Goal: Information Seeking & Learning: Learn about a topic

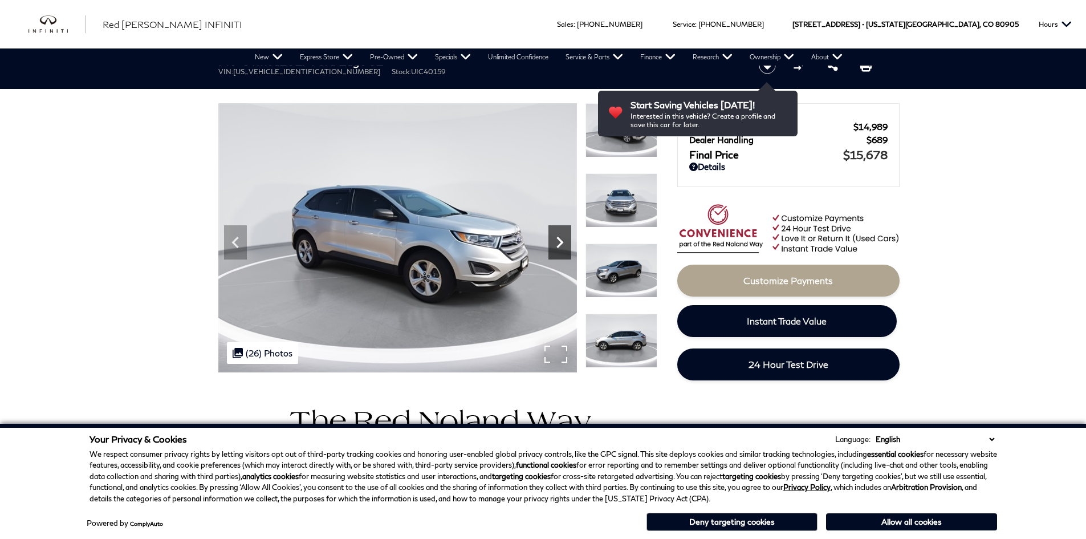
click at [559, 248] on icon "Next" at bounding box center [559, 242] width 23 height 23
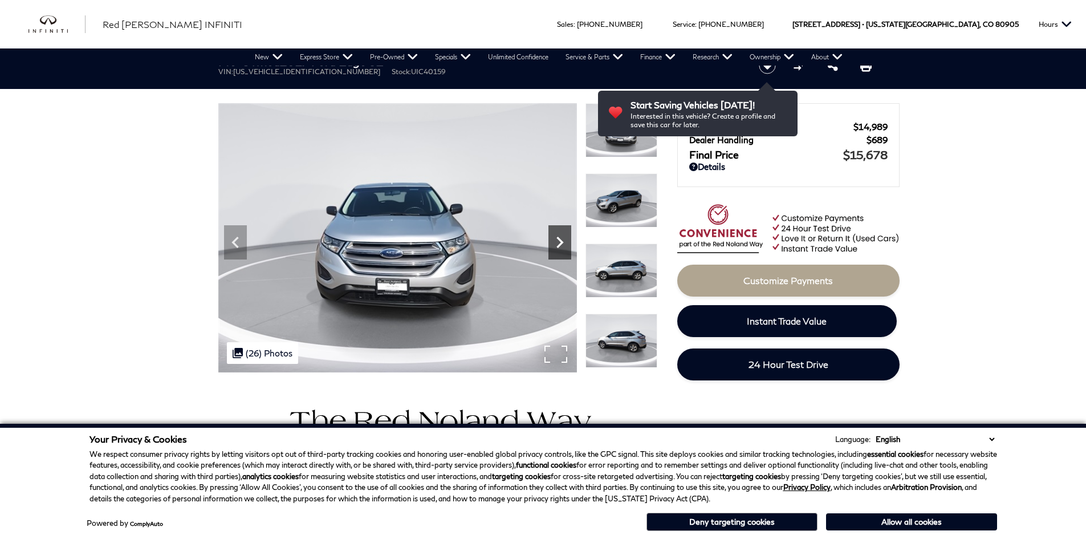
click at [559, 248] on icon "Next" at bounding box center [559, 242] width 23 height 23
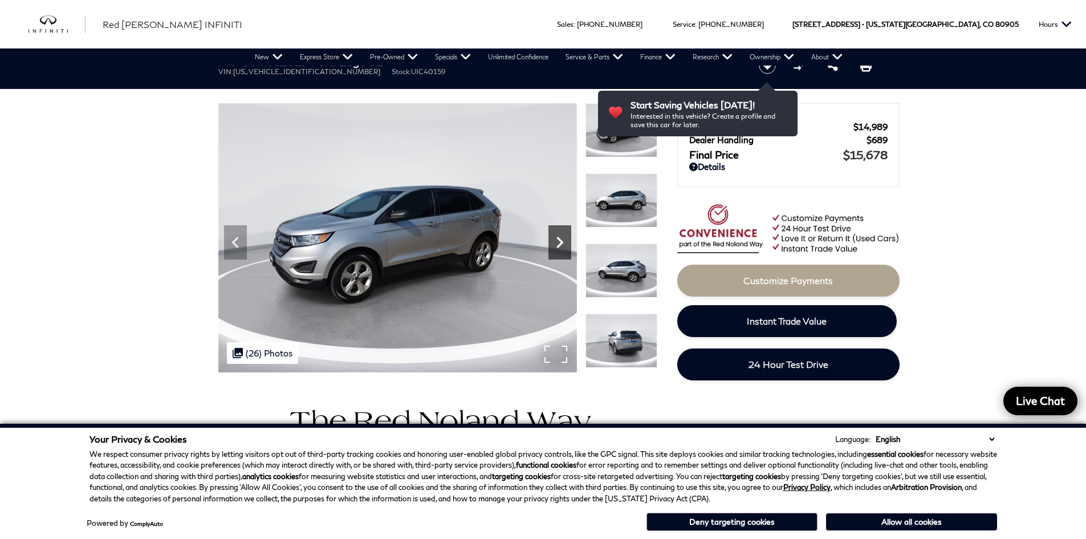
click at [559, 248] on icon "Next" at bounding box center [559, 242] width 23 height 23
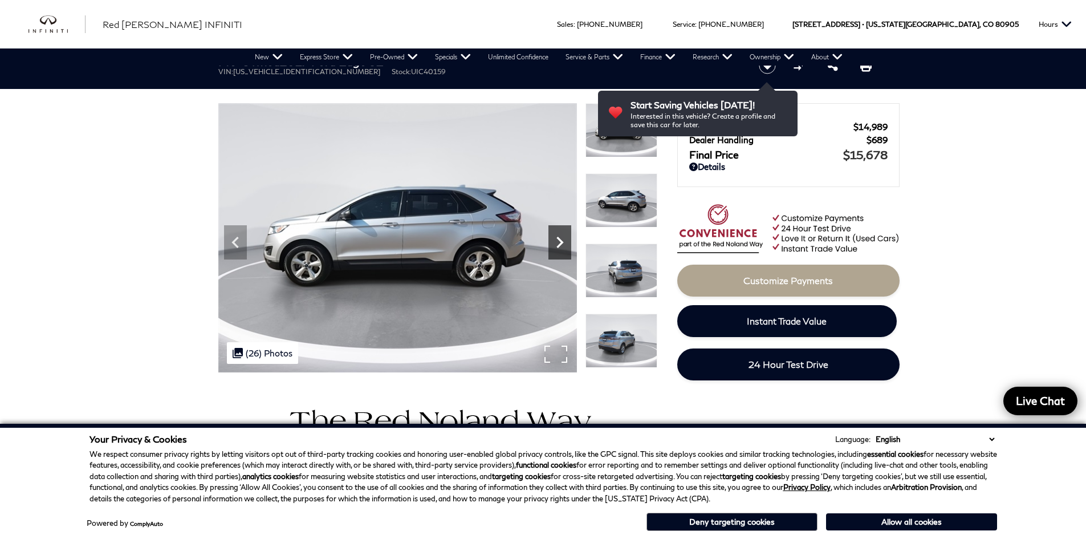
click at [559, 248] on icon "Next" at bounding box center [559, 242] width 23 height 23
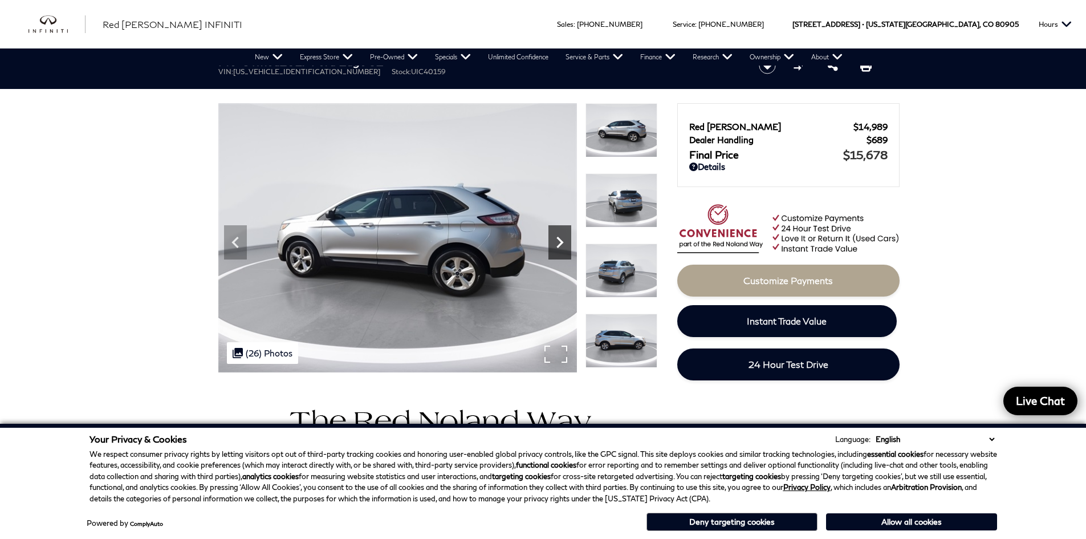
click at [559, 248] on icon "Next" at bounding box center [559, 242] width 23 height 23
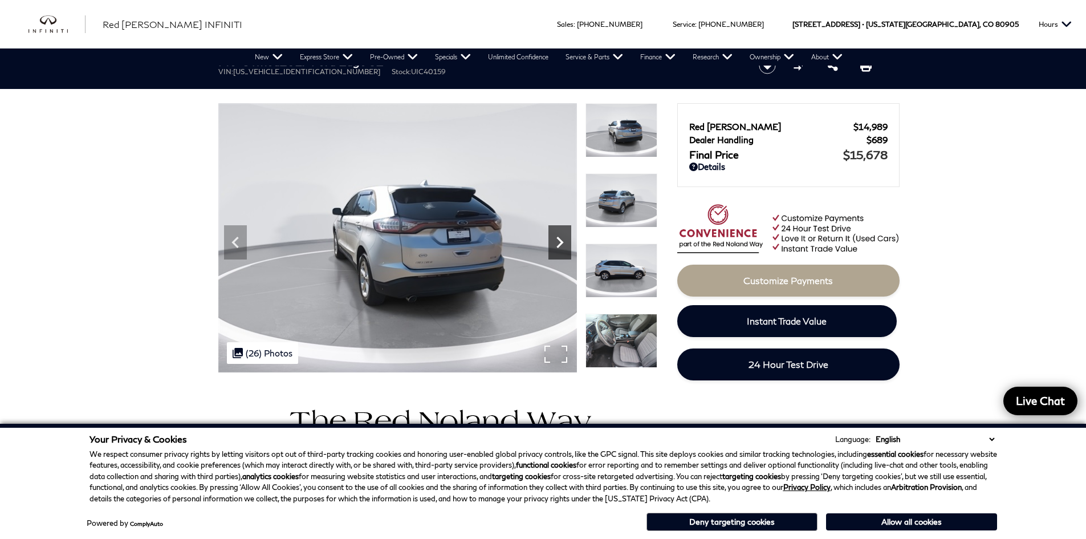
click at [559, 247] on icon "Next" at bounding box center [559, 242] width 23 height 23
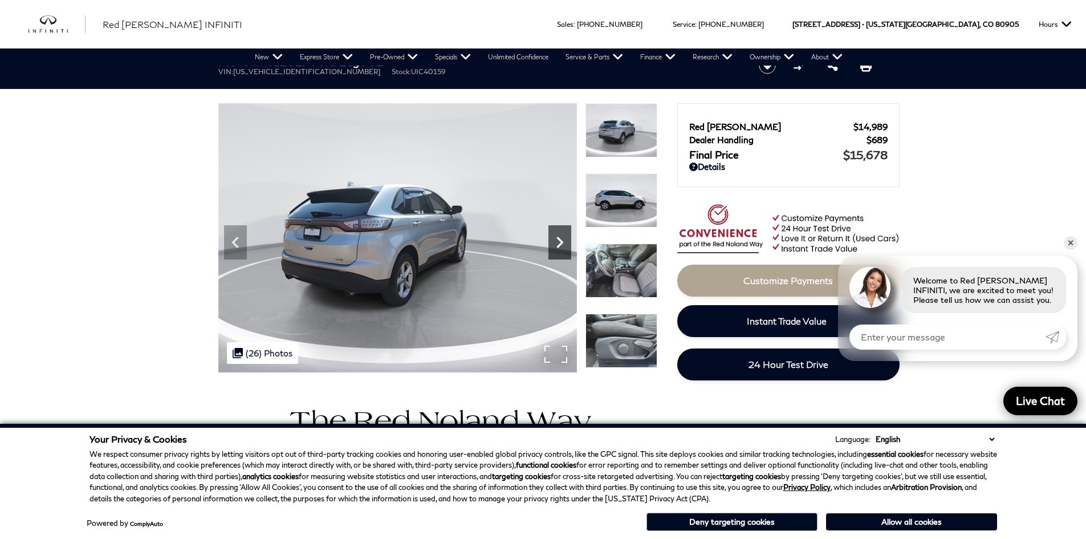
click at [558, 246] on icon "Next" at bounding box center [559, 242] width 7 height 11
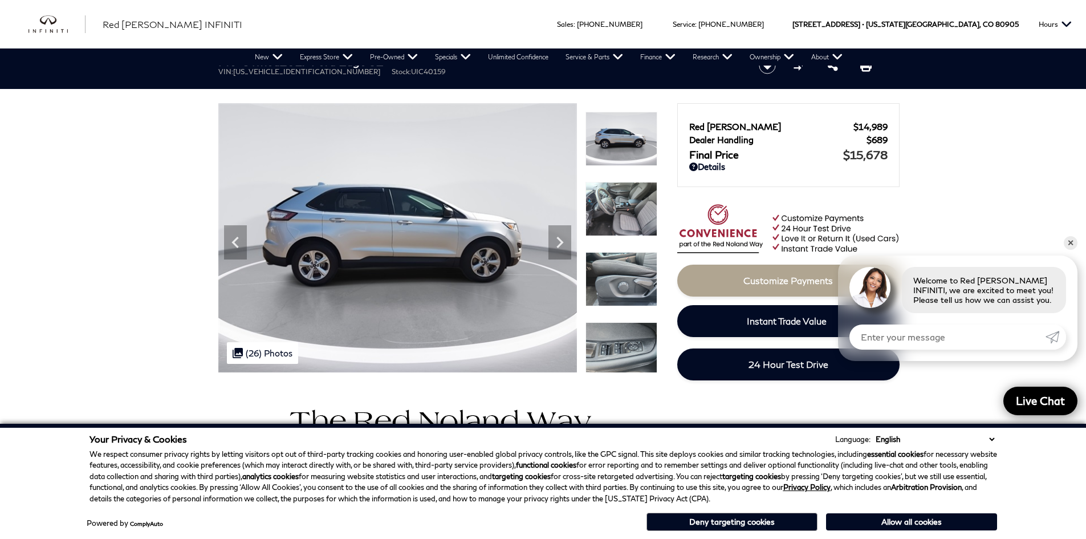
click at [603, 216] on img at bounding box center [621, 209] width 72 height 54
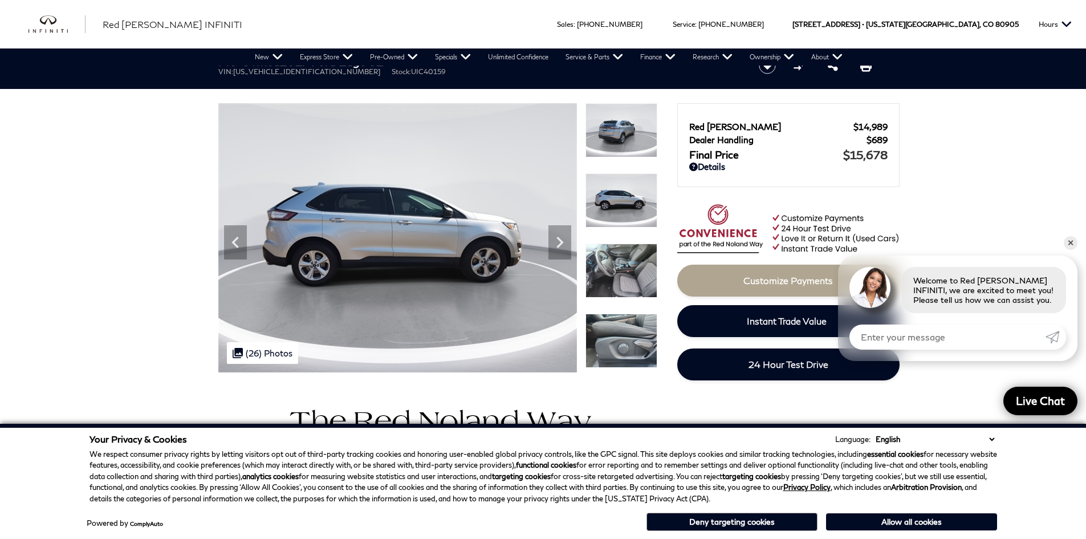
click at [599, 268] on img at bounding box center [621, 270] width 72 height 54
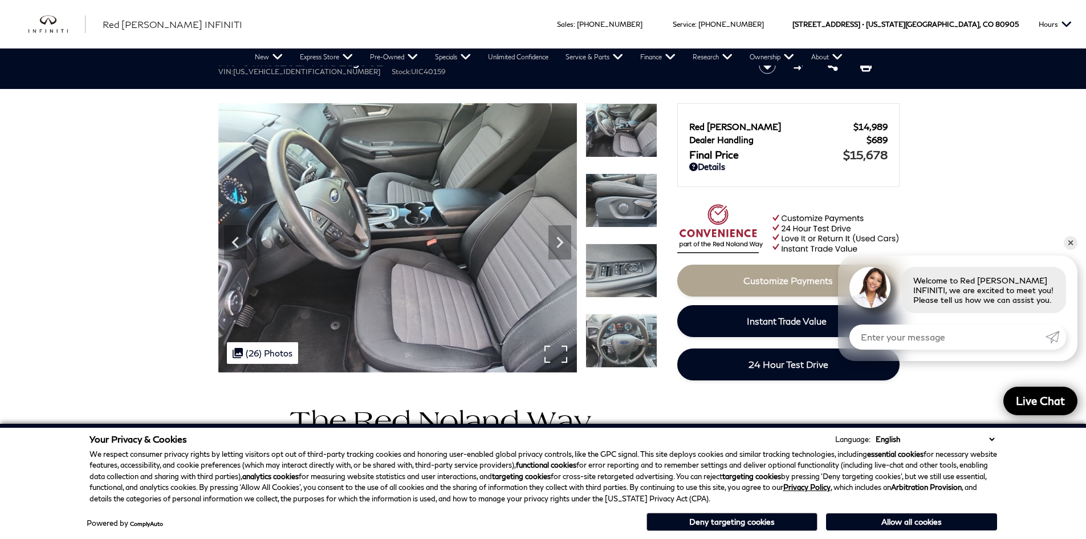
click at [571, 236] on img at bounding box center [397, 237] width 359 height 269
